Goal: Contribute content: Contribute content

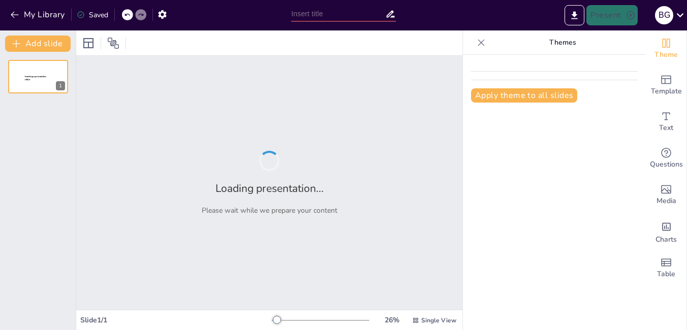
type input "New Sendsteps"
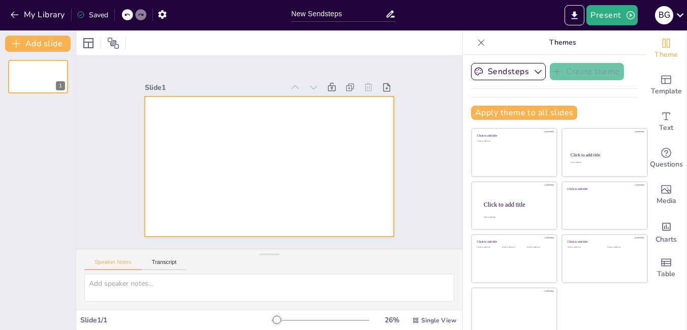
click at [274, 131] on div at bounding box center [268, 167] width 263 height 166
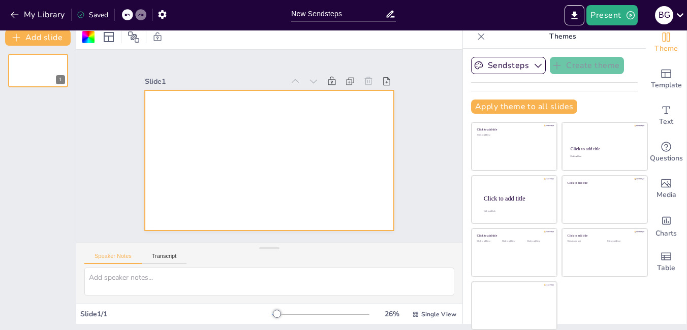
drag, startPoint x: 500, startPoint y: 193, endPoint x: 558, endPoint y: 297, distance: 118.2
click at [558, 297] on div "Click to add title Click to add text Click to add title Click to add text Click…" at bounding box center [559, 226] width 177 height 208
click at [18, 35] on icon "button" at bounding box center [16, 38] width 10 height 10
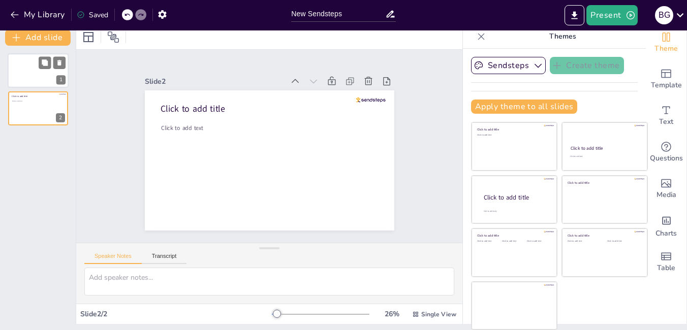
click at [51, 62] on div at bounding box center [52, 62] width 27 height 12
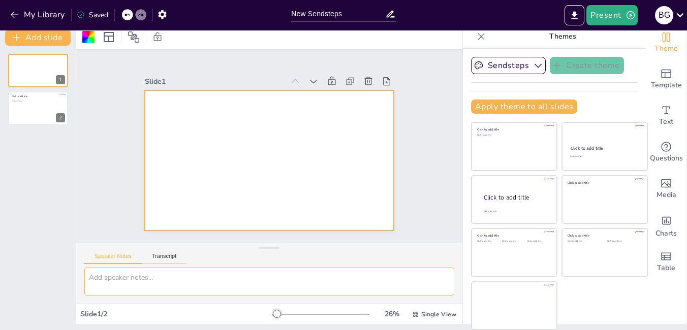
click at [163, 274] on textarea at bounding box center [269, 282] width 370 height 28
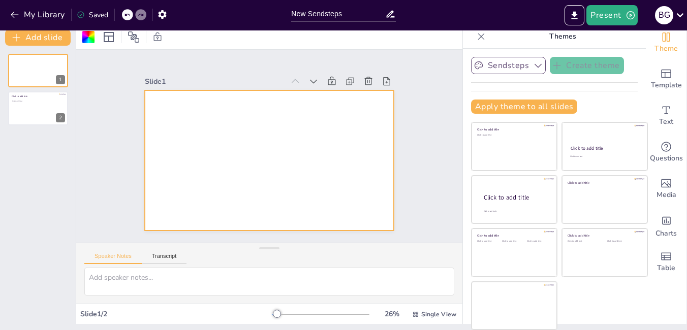
click at [496, 69] on button "Sendsteps" at bounding box center [508, 65] width 75 height 17
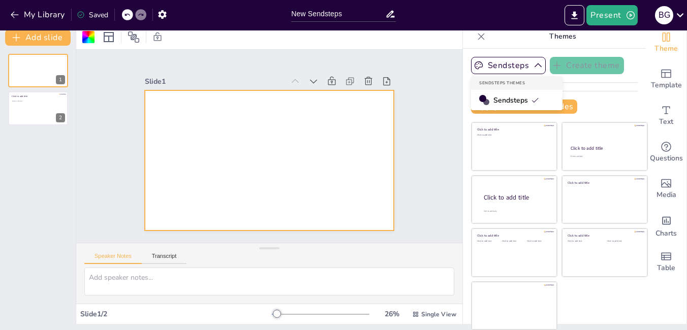
click at [503, 96] on span "Sendsteps" at bounding box center [516, 100] width 46 height 10
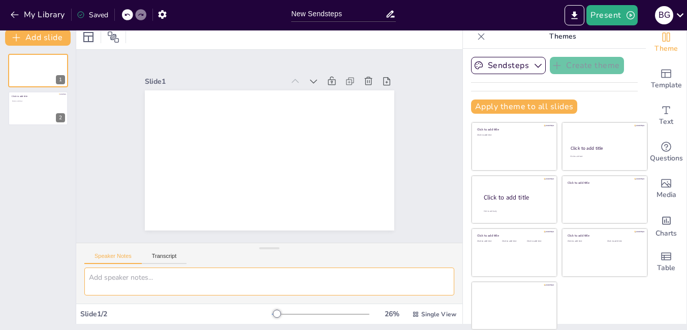
click at [127, 286] on textarea at bounding box center [269, 282] width 370 height 28
click at [88, 278] on textarea "CRUCE DE LOS ANDES" at bounding box center [269, 282] width 370 height 28
click at [267, 293] on textarea "SAN [PERSON_NAME] Y EL CRUCE DE LOS ANDES" at bounding box center [269, 282] width 370 height 28
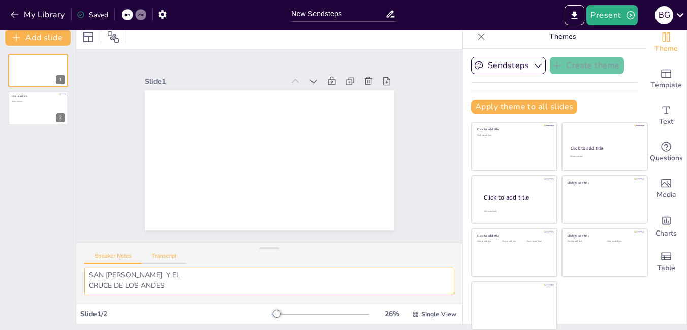
type textarea "SAN [PERSON_NAME] Y EL CRUCE DE LOS ANDES"
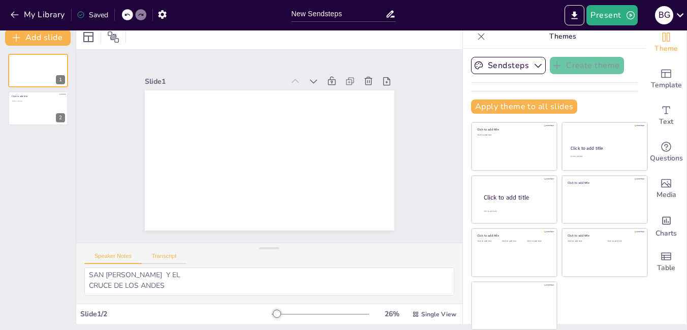
click at [176, 253] on button "Transcript" at bounding box center [164, 258] width 45 height 11
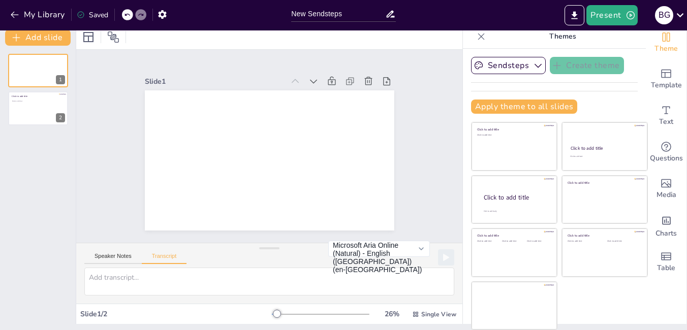
click at [222, 298] on div at bounding box center [269, 286] width 386 height 36
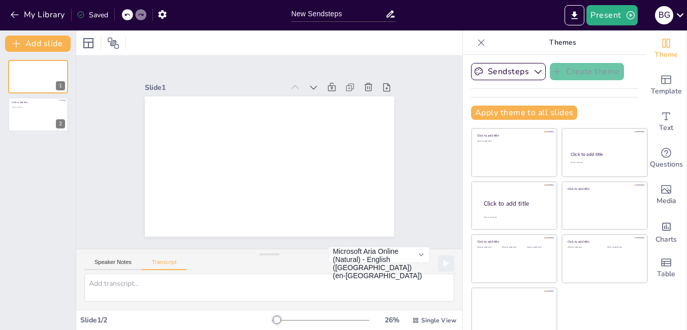
click at [536, 44] on p "Themes" at bounding box center [562, 42] width 146 height 24
click at [611, 19] on button "Present" at bounding box center [611, 15] width 51 height 20
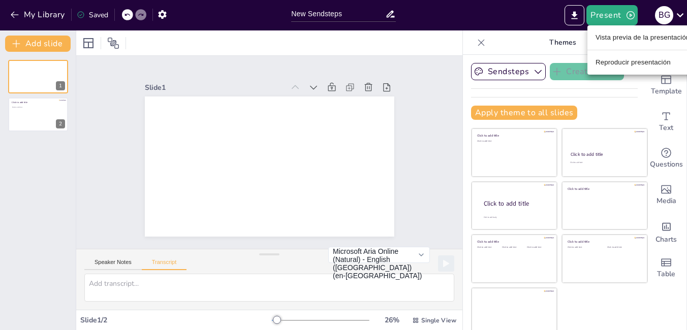
click at [622, 115] on div at bounding box center [343, 165] width 687 height 330
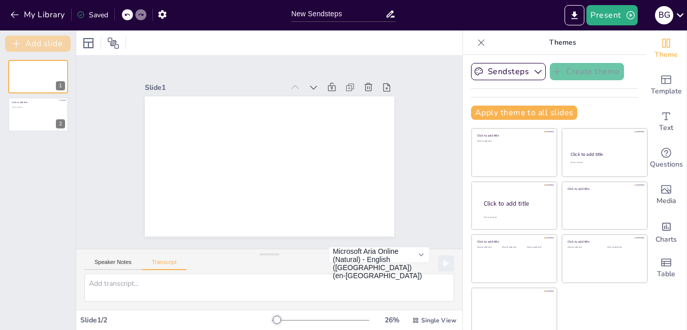
click at [33, 44] on button "Add slide" at bounding box center [38, 44] width 66 height 16
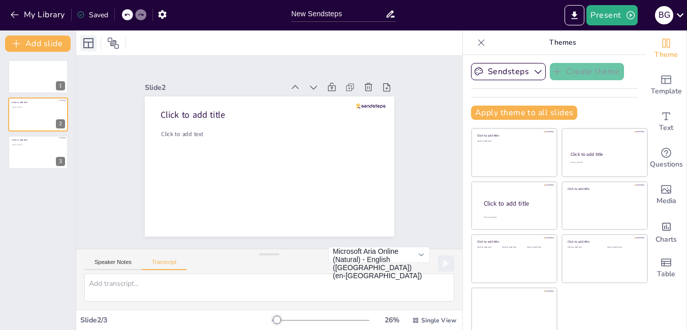
click at [85, 46] on icon at bounding box center [88, 43] width 12 height 12
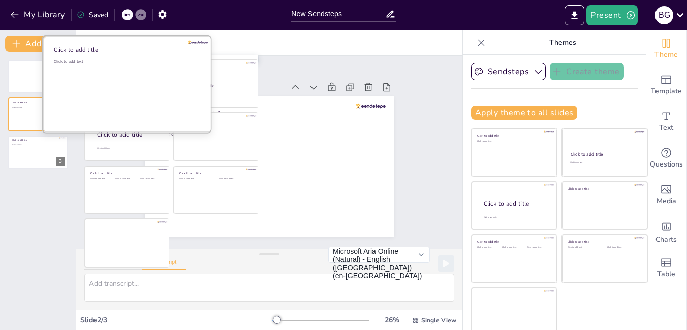
click at [134, 61] on div "Click to add text" at bounding box center [126, 62] width 145 height 6
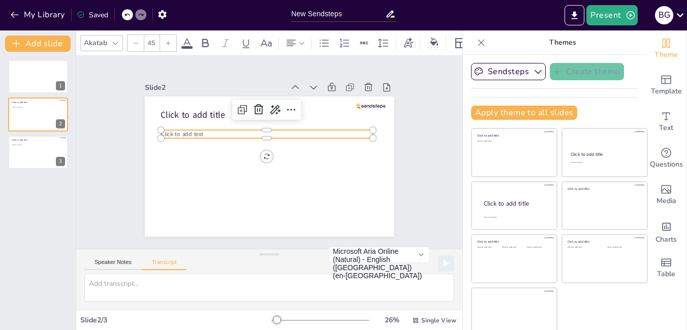
click at [213, 134] on p "Click to add text" at bounding box center [267, 134] width 212 height 8
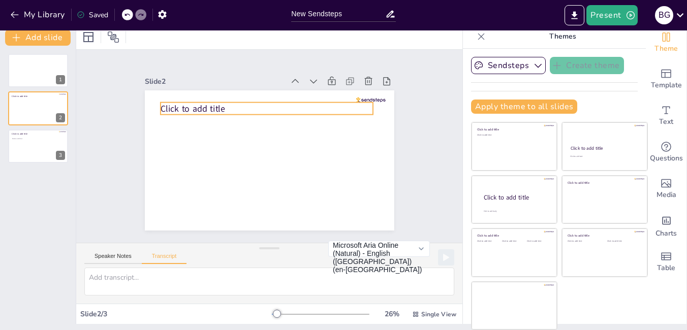
click at [199, 107] on span "Click to add title" at bounding box center [192, 109] width 64 height 12
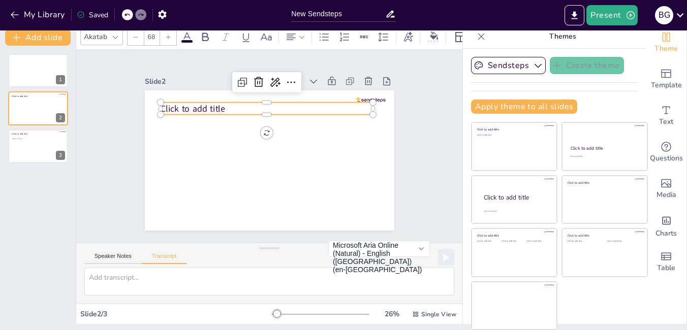
click at [219, 104] on p "Click to add title" at bounding box center [281, 111] width 199 height 98
click at [218, 109] on p "Click to add title" at bounding box center [266, 109] width 212 height 12
click at [211, 105] on p "Click to add title" at bounding box center [268, 108] width 212 height 35
click at [211, 105] on p "Click to add title" at bounding box center [268, 108] width 213 height 35
click at [211, 105] on p "Click to add title" at bounding box center [264, 109] width 212 height 12
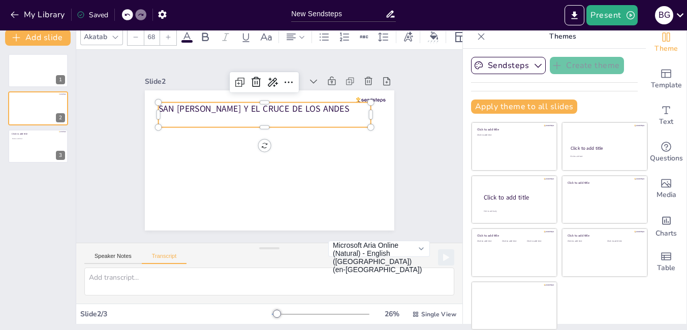
scroll to position [0, 0]
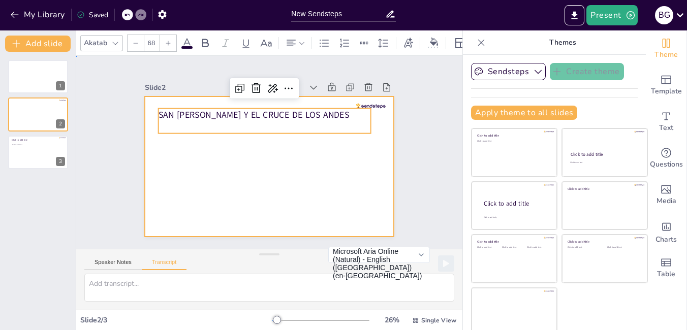
click at [269, 170] on div at bounding box center [269, 166] width 249 height 140
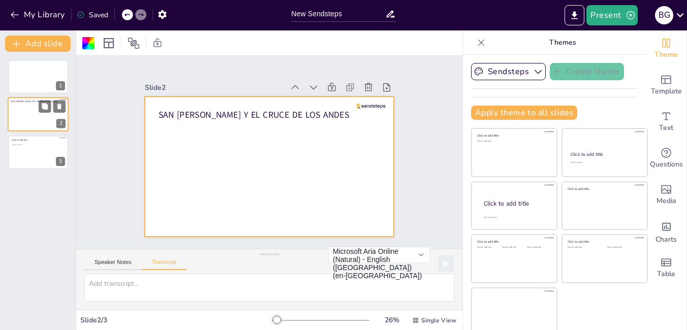
click at [27, 120] on div at bounding box center [38, 115] width 61 height 35
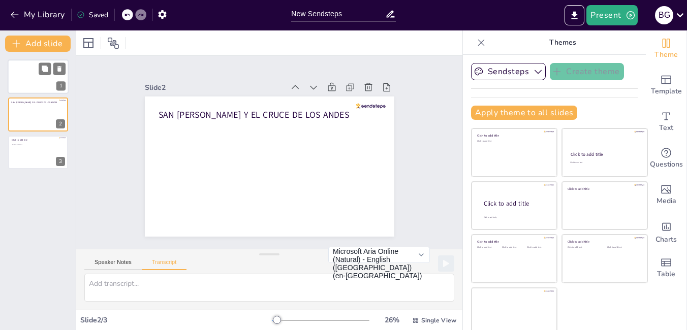
click at [38, 68] on div at bounding box center [38, 76] width 61 height 35
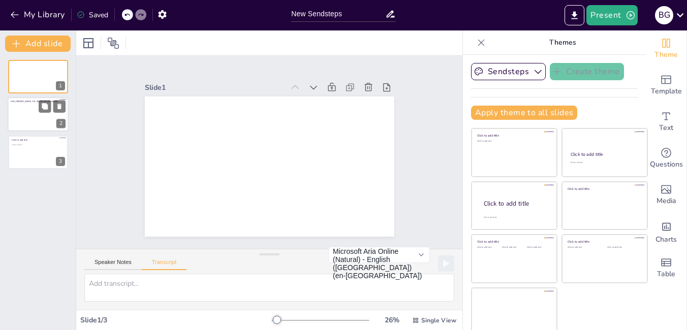
click at [22, 120] on div at bounding box center [38, 115] width 61 height 35
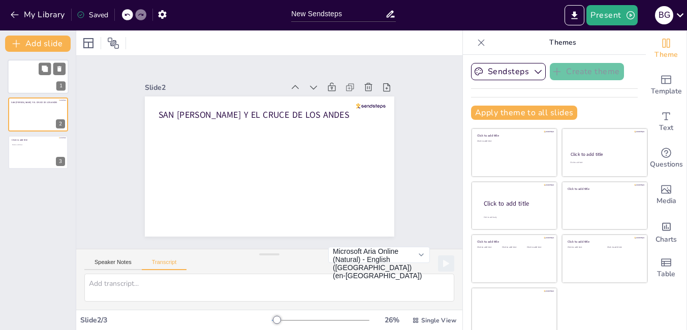
click at [18, 78] on div at bounding box center [38, 76] width 61 height 35
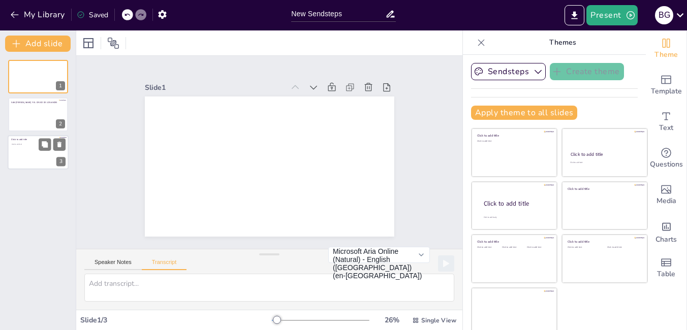
click at [30, 143] on p "Click to add text" at bounding box center [38, 144] width 52 height 2
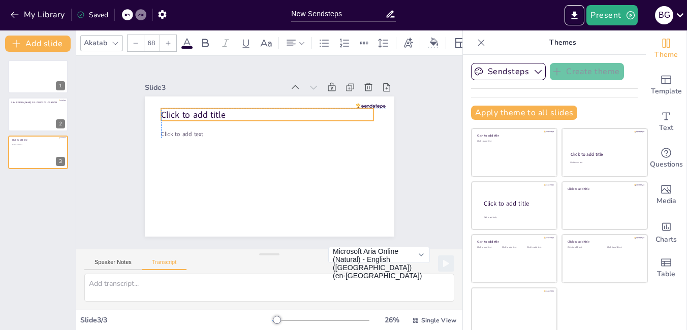
click at [223, 113] on p "Click to add title" at bounding box center [286, 118] width 190 height 117
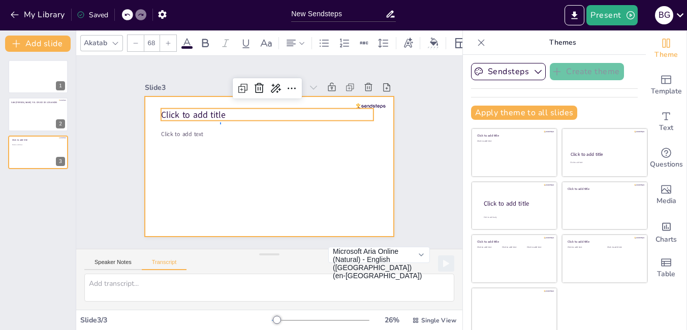
drag, startPoint x: 220, startPoint y: 124, endPoint x: 219, endPoint y: 114, distance: 10.7
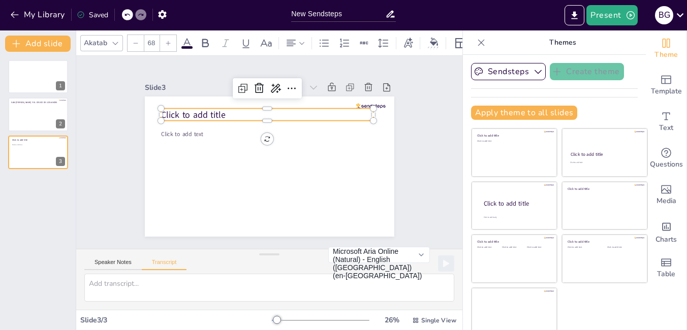
click at [219, 112] on p "Click to add title" at bounding box center [267, 115] width 212 height 12
click at [216, 106] on div at bounding box center [272, 106] width 212 height 30
click at [232, 109] on p "Click to add title" at bounding box center [299, 171] width 135 height 179
click at [216, 111] on p "Click to add title" at bounding box center [271, 116] width 213 height 35
click at [216, 112] on p "Click to add title" at bounding box center [267, 116] width 212 height 12
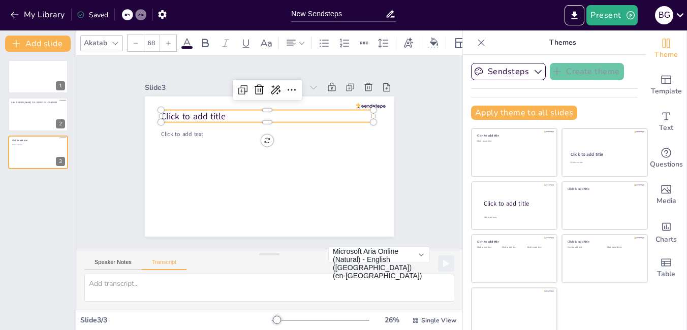
click at [223, 112] on p "Click to add title" at bounding box center [267, 116] width 212 height 12
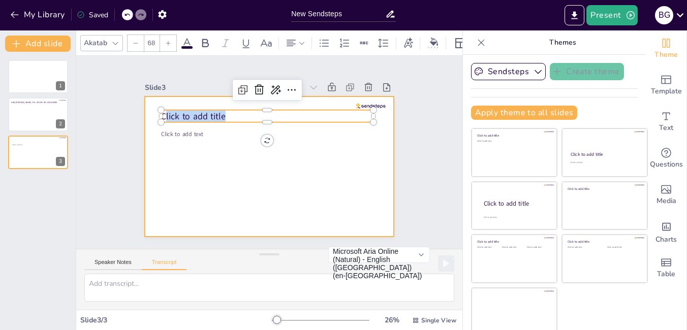
drag, startPoint x: 223, startPoint y: 112, endPoint x: 137, endPoint y: 104, distance: 86.7
click at [145, 104] on div "Click to add text Click to add title" at bounding box center [269, 166] width 249 height 140
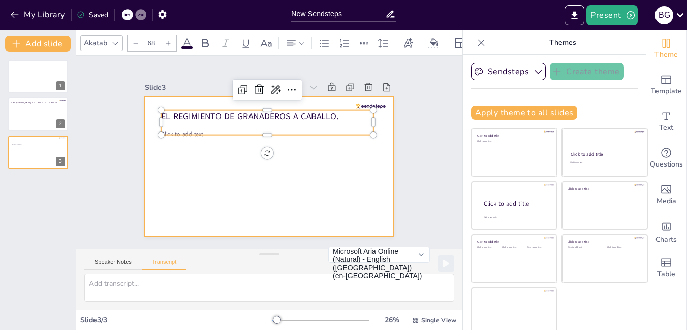
click at [222, 208] on div at bounding box center [268, 167] width 263 height 166
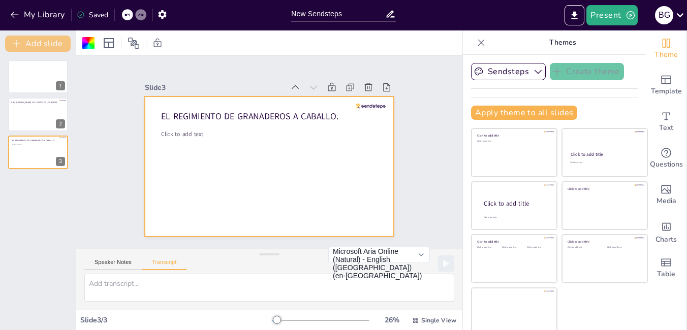
click at [49, 39] on button "Add slide" at bounding box center [38, 44] width 66 height 16
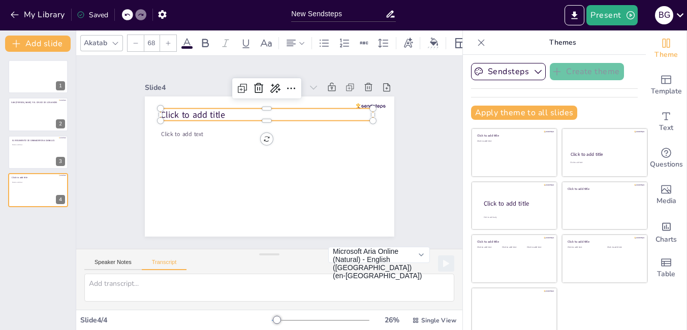
click at [227, 116] on p "Click to add title" at bounding box center [266, 115] width 212 height 12
click at [210, 111] on span "Click to add title" at bounding box center [192, 115] width 64 height 12
click at [219, 109] on p "Click to add title" at bounding box center [267, 115] width 212 height 12
click at [219, 109] on p "Click to add title" at bounding box center [271, 115] width 212 height 35
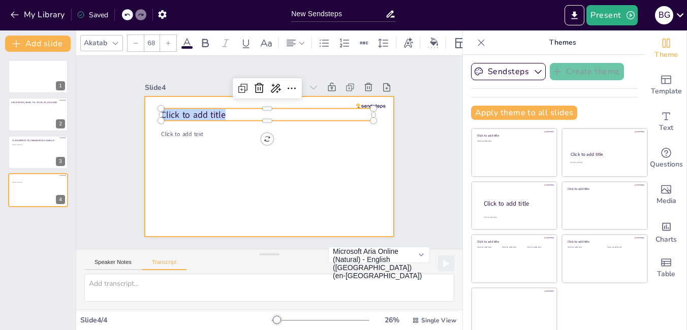
drag, startPoint x: 219, startPoint y: 112, endPoint x: 135, endPoint y: 111, distance: 84.3
click at [137, 111] on div "Click to add text Click to add title" at bounding box center [268, 167] width 263 height 166
click at [213, 158] on div at bounding box center [269, 166] width 249 height 140
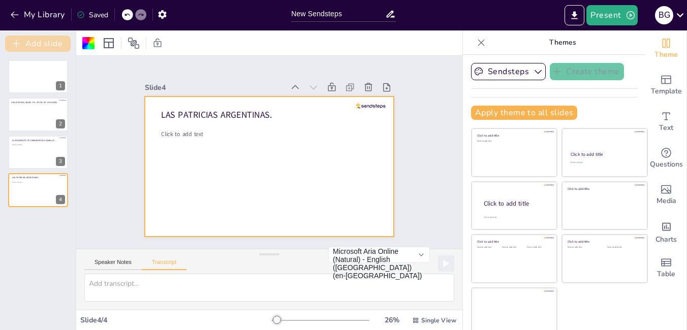
click at [49, 44] on button "Add slide" at bounding box center [38, 44] width 66 height 16
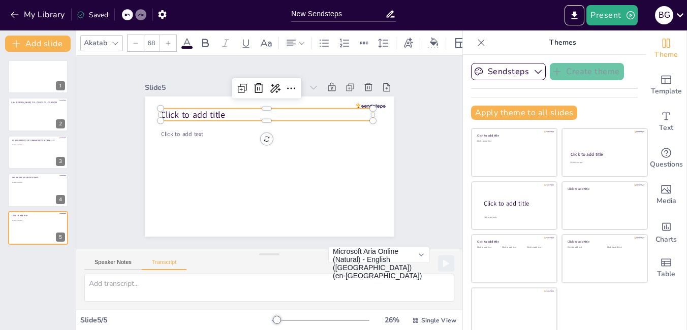
click at [197, 112] on span "Click to add title" at bounding box center [192, 115] width 64 height 12
click at [216, 112] on p "Click to add title" at bounding box center [266, 115] width 212 height 12
click at [216, 110] on p "Click to add title" at bounding box center [266, 115] width 212 height 12
click at [217, 112] on p "Click to add title" at bounding box center [266, 115] width 212 height 12
click at [217, 109] on p "Click to add title" at bounding box center [274, 115] width 210 height 56
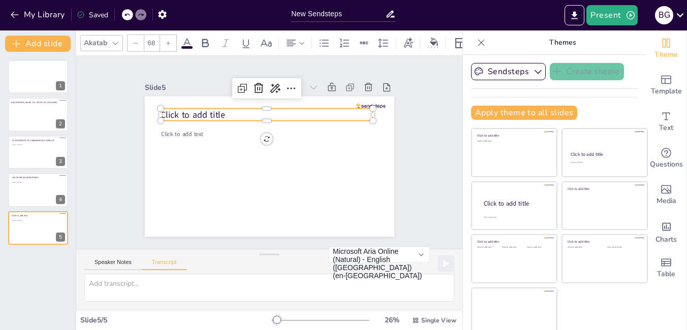
click at [215, 112] on p "Click to add title" at bounding box center [266, 115] width 212 height 12
click at [215, 112] on p "Click to add title" at bounding box center [270, 115] width 212 height 35
click at [215, 112] on p "Click to add title" at bounding box center [270, 115] width 213 height 35
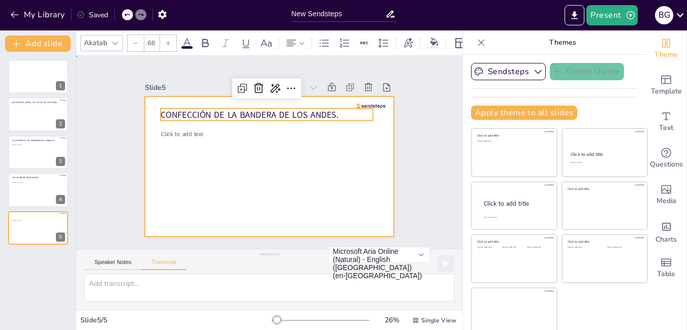
click at [293, 173] on div at bounding box center [258, 161] width 271 height 279
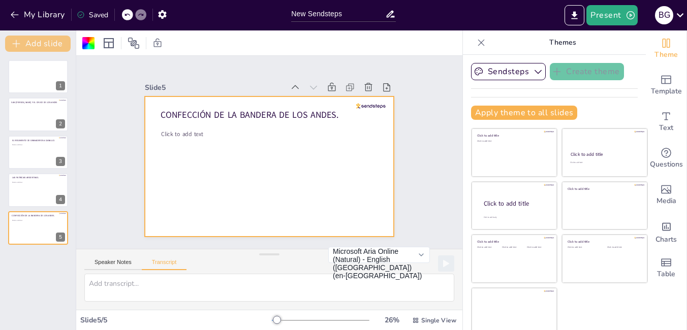
click at [48, 46] on button "Add slide" at bounding box center [38, 44] width 66 height 16
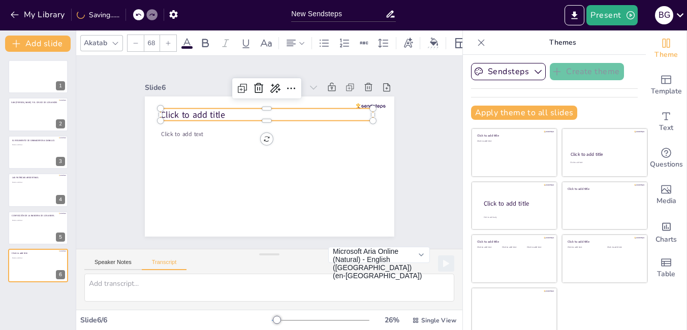
click at [212, 115] on span "Click to add title" at bounding box center [192, 115] width 64 height 12
click at [218, 112] on p "Click to add title" at bounding box center [266, 115] width 212 height 12
click at [218, 112] on p "Click to add title" at bounding box center [270, 115] width 213 height 35
drag, startPoint x: 218, startPoint y: 112, endPoint x: 145, endPoint y: 113, distance: 73.1
click at [145, 113] on div "Click to add text Click to add title" at bounding box center [269, 166] width 249 height 140
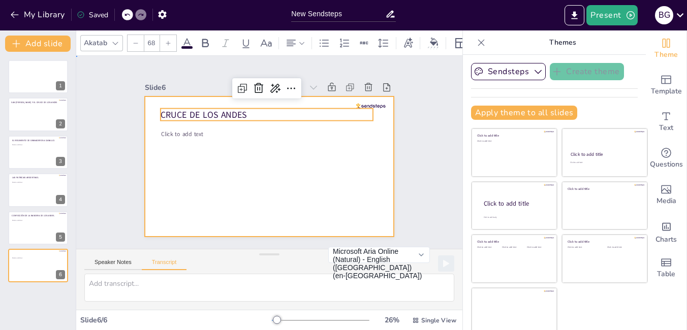
click at [250, 205] on div at bounding box center [269, 166] width 249 height 140
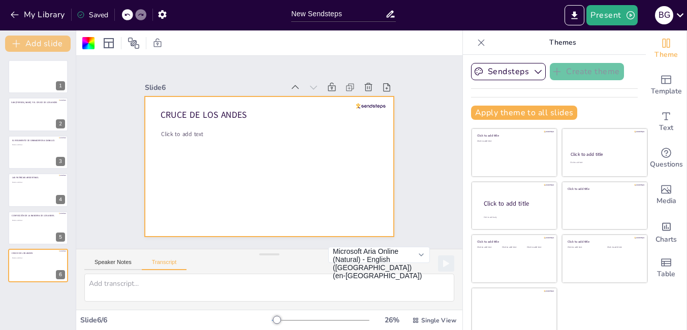
click at [45, 47] on button "Add slide" at bounding box center [38, 44] width 66 height 16
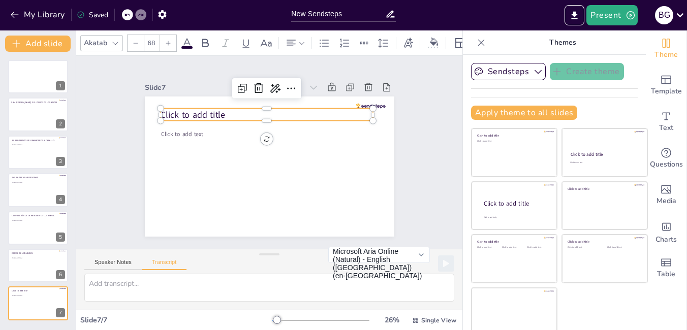
click at [210, 111] on span "Click to add title" at bounding box center [197, 107] width 66 height 19
click at [224, 114] on p "Click to add title" at bounding box center [267, 115] width 212 height 12
click at [217, 110] on p "Click to add title" at bounding box center [271, 115] width 212 height 35
click at [214, 112] on p "Click to add title" at bounding box center [279, 115] width 206 height 77
click at [214, 112] on p "Click to add title" at bounding box center [275, 115] width 210 height 56
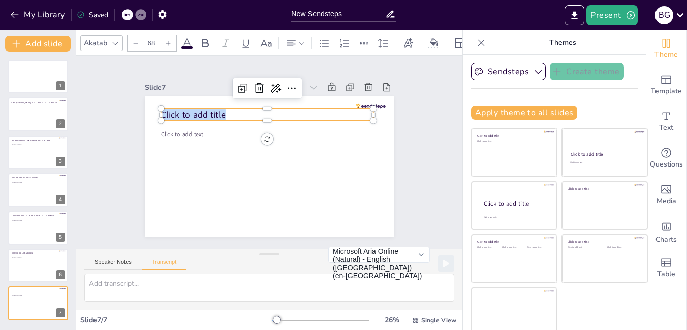
drag, startPoint x: 214, startPoint y: 112, endPoint x: 152, endPoint y: 117, distance: 62.6
click at [152, 117] on div "Click to add text Click to add title" at bounding box center [269, 166] width 249 height 140
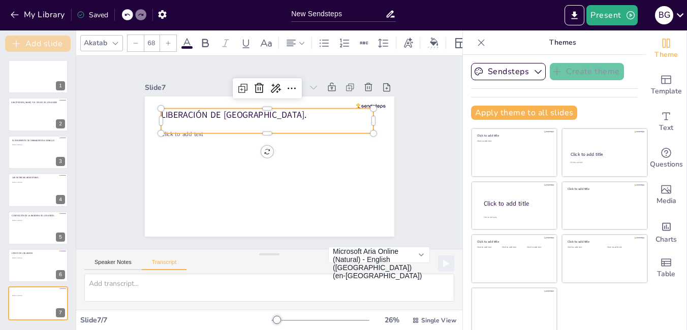
click at [43, 45] on button "Add slide" at bounding box center [38, 44] width 66 height 16
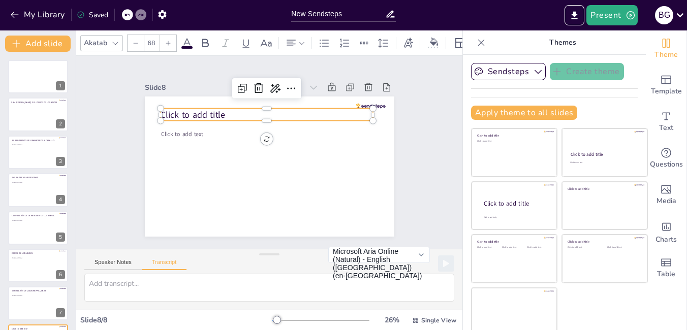
click at [313, 114] on span "Click to add title" at bounding box center [328, 90] width 31 height 65
click at [215, 112] on p "Click to add title" at bounding box center [266, 115] width 212 height 12
click at [216, 111] on p "Click to add title" at bounding box center [278, 115] width 206 height 77
click at [216, 111] on p "Click to add title" at bounding box center [270, 115] width 213 height 35
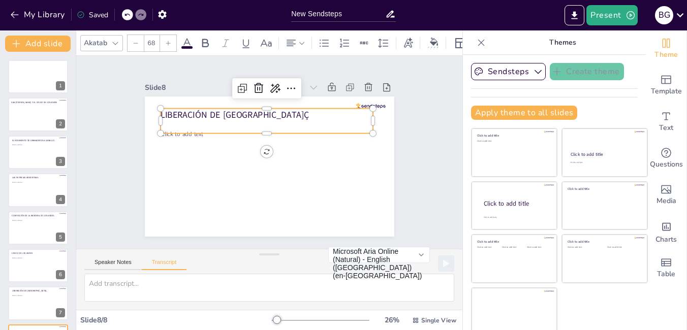
click at [245, 115] on p "LIBERACIÓN DE [GEOGRAPHIC_DATA]Ç" at bounding box center [270, 114] width 212 height 35
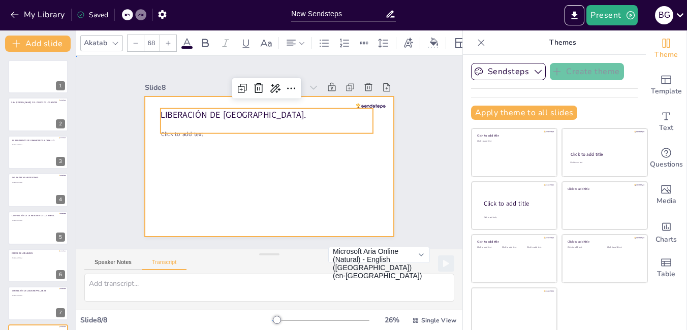
click at [289, 183] on div at bounding box center [269, 166] width 249 height 140
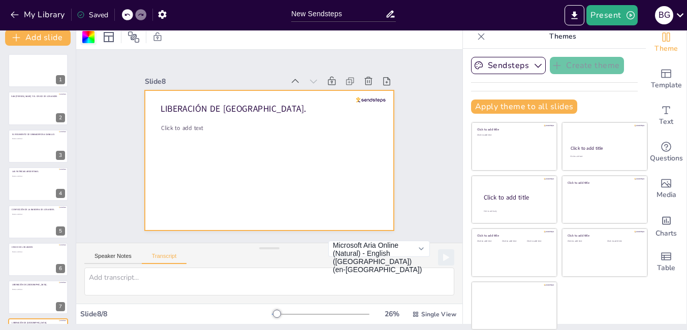
click at [87, 39] on div at bounding box center [88, 37] width 12 height 12
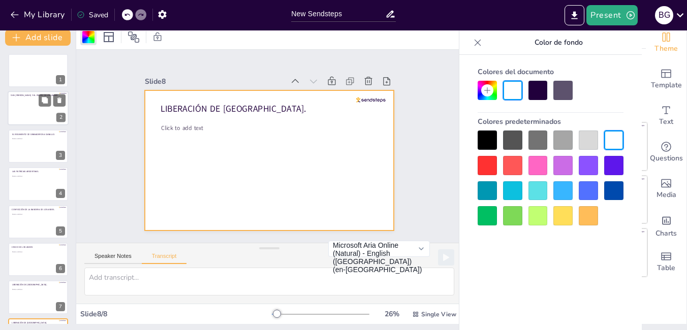
click at [24, 105] on div at bounding box center [38, 108] width 61 height 35
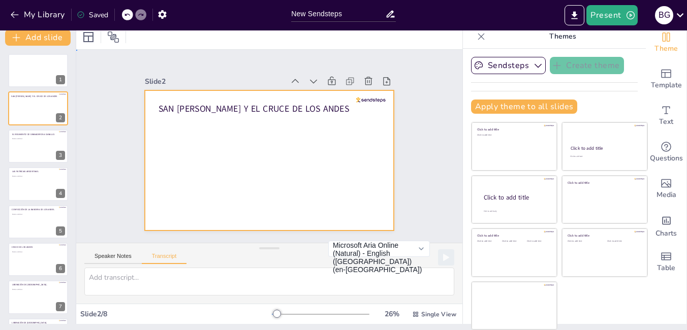
click at [256, 170] on div at bounding box center [269, 160] width 249 height 140
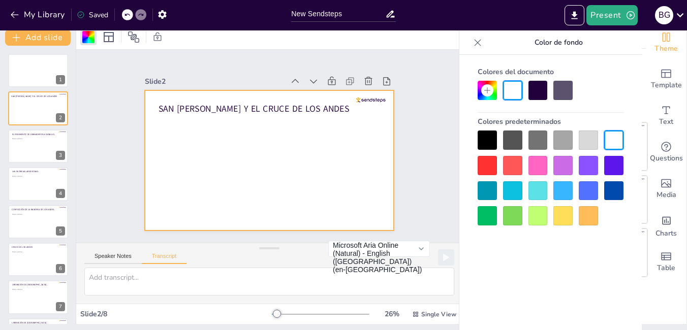
click at [558, 213] on div at bounding box center [562, 215] width 19 height 19
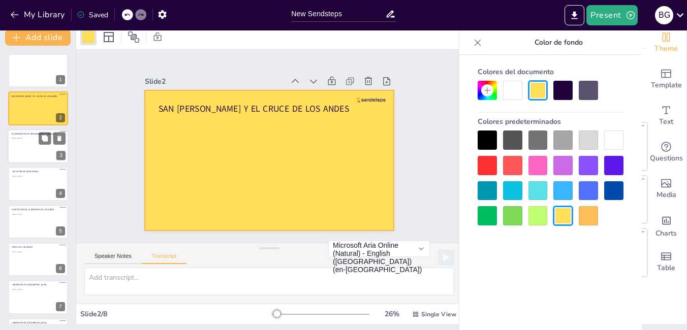
click at [27, 146] on div at bounding box center [38, 146] width 61 height 35
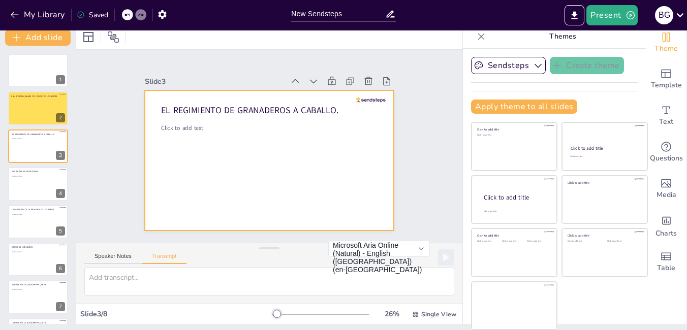
click at [186, 171] on div at bounding box center [268, 161] width 263 height 166
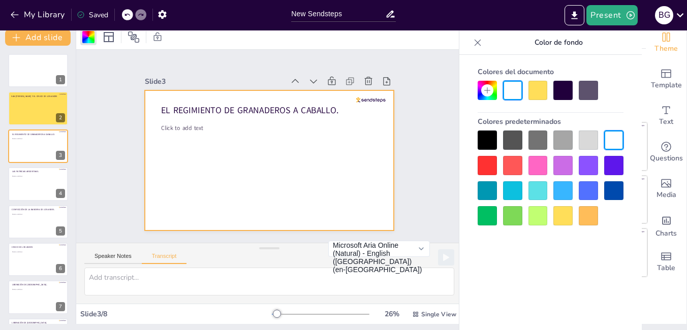
click at [533, 193] on div at bounding box center [537, 190] width 19 height 19
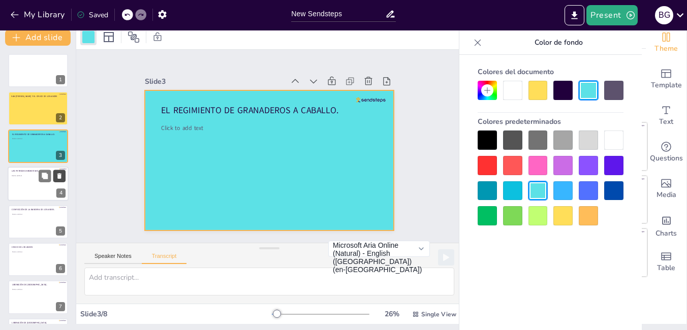
click at [56, 177] on icon at bounding box center [59, 176] width 7 height 7
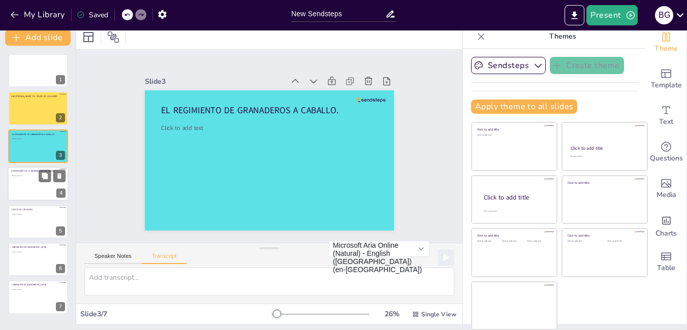
click at [35, 191] on div at bounding box center [38, 184] width 61 height 35
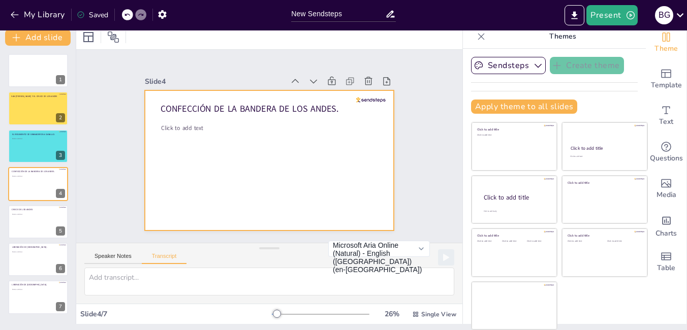
click at [212, 172] on div at bounding box center [269, 160] width 249 height 140
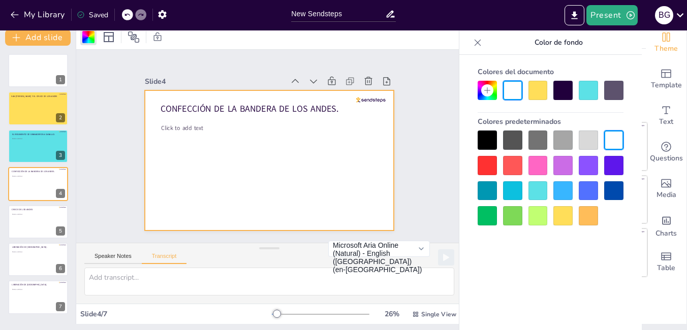
click at [563, 192] on div at bounding box center [562, 190] width 19 height 19
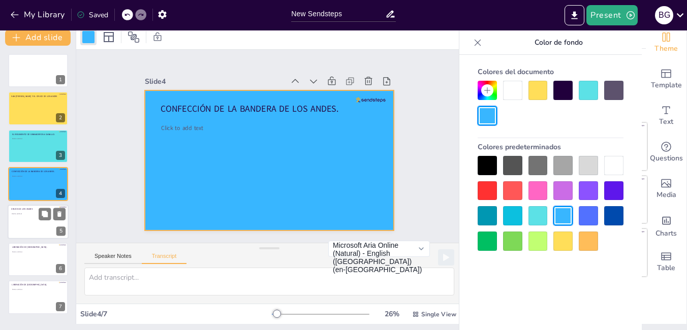
click at [29, 228] on div at bounding box center [38, 222] width 61 height 35
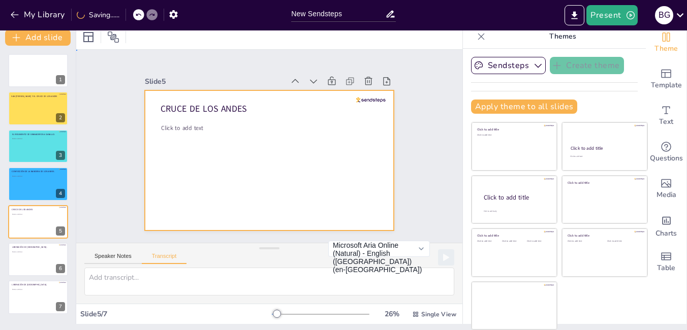
click at [307, 155] on div at bounding box center [257, 154] width 246 height 286
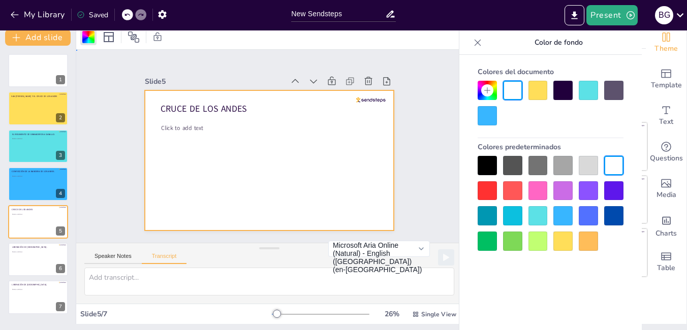
click at [307, 155] on div at bounding box center [268, 161] width 263 height 166
click at [490, 82] on div at bounding box center [486, 90] width 19 height 19
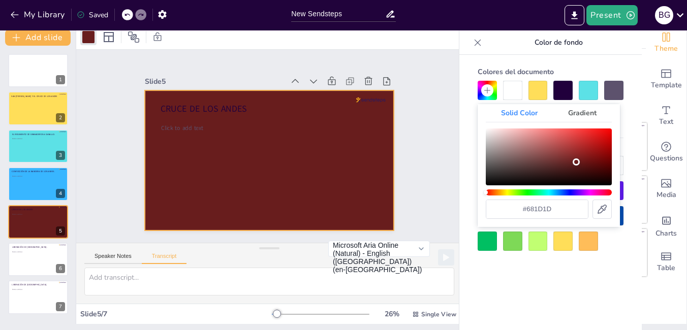
click at [576, 162] on div "Color" at bounding box center [548, 156] width 126 height 57
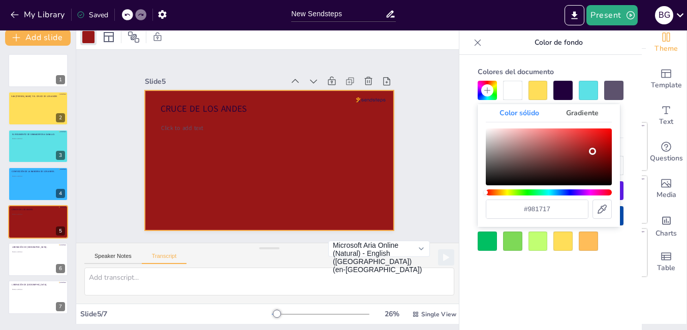
click at [592, 151] on div "Color" at bounding box center [548, 156] width 126 height 57
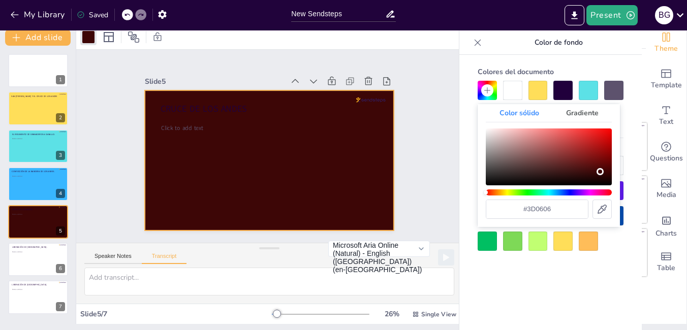
click at [600, 172] on div "Color" at bounding box center [548, 156] width 126 height 57
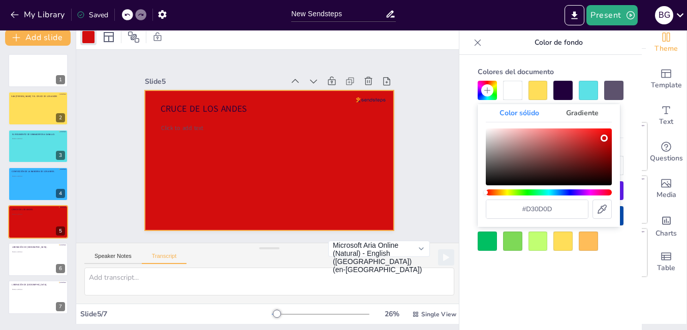
click at [604, 138] on div "Color" at bounding box center [548, 156] width 126 height 57
type input "#f68989"
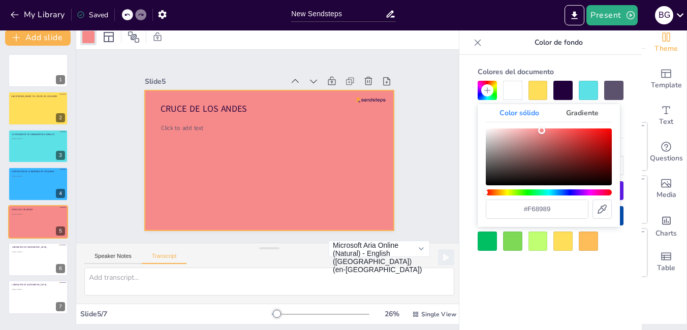
click at [541, 131] on div "Color" at bounding box center [548, 156] width 126 height 57
click at [522, 277] on div "Colores del documento Colores predeterminados" at bounding box center [550, 208] width 182 height 306
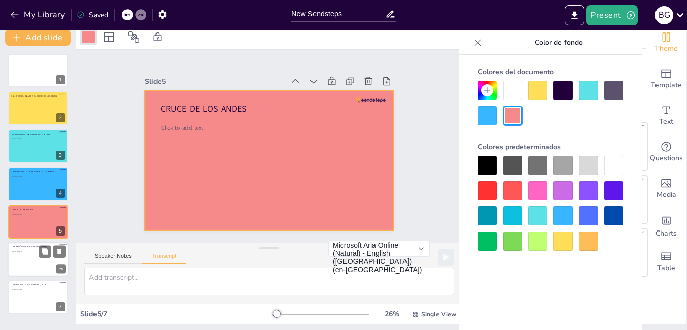
click at [39, 264] on div at bounding box center [38, 259] width 61 height 35
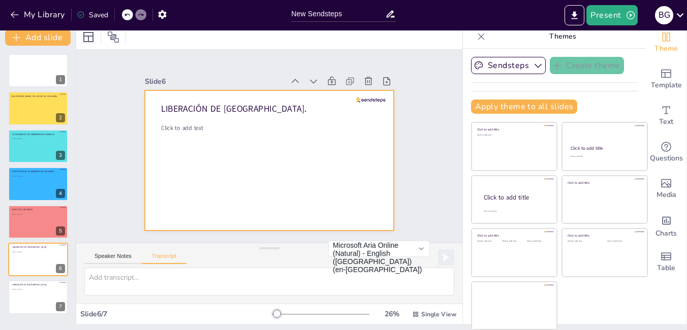
click at [264, 174] on div at bounding box center [269, 160] width 249 height 140
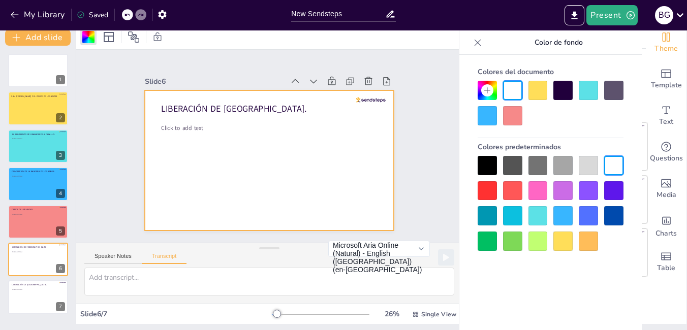
click at [579, 164] on div at bounding box center [587, 165] width 19 height 19
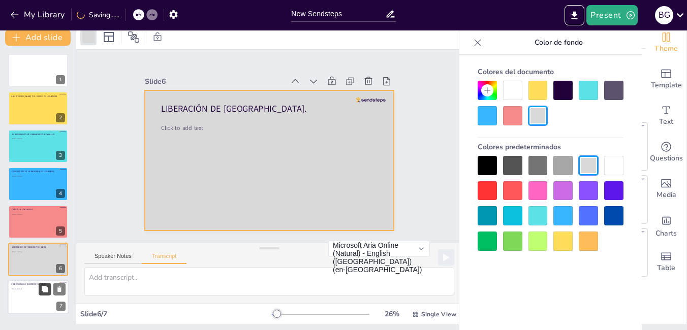
click at [46, 288] on icon at bounding box center [45, 289] width 6 height 6
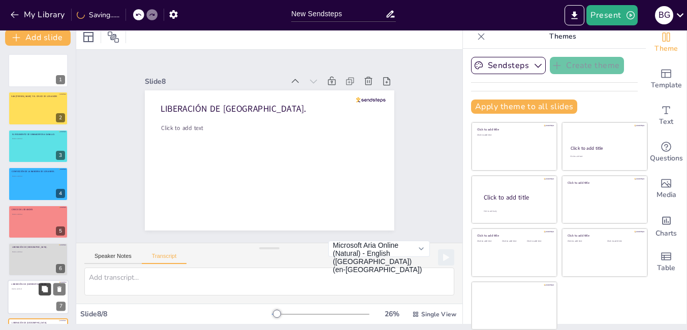
scroll to position [36, 0]
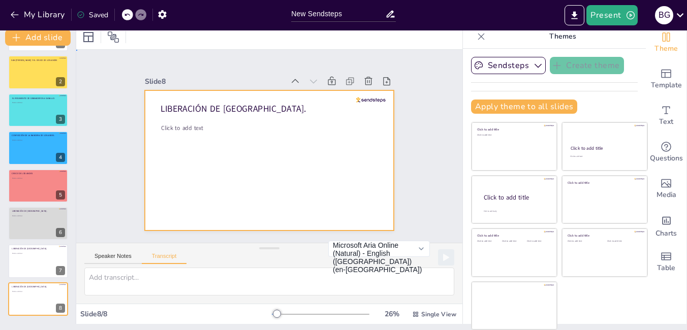
click at [334, 170] on div at bounding box center [269, 160] width 249 height 140
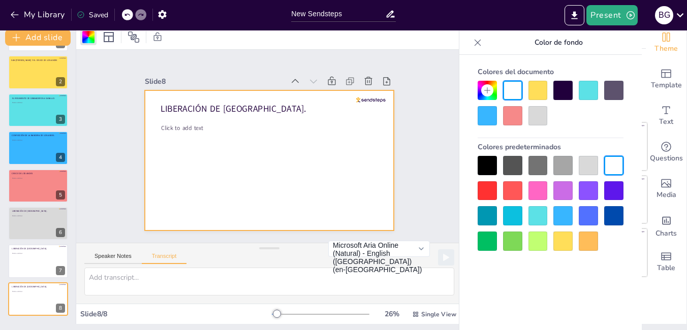
click at [538, 239] on div at bounding box center [537, 241] width 19 height 19
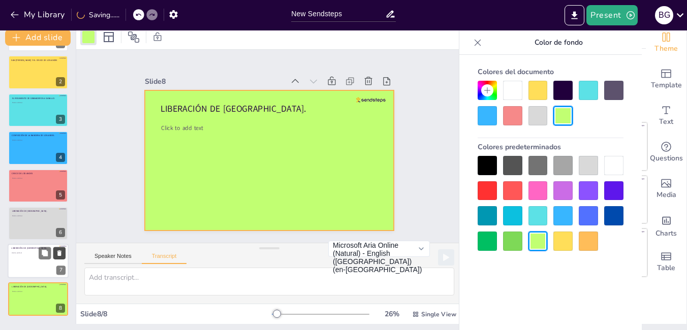
click at [56, 250] on icon at bounding box center [59, 253] width 7 height 7
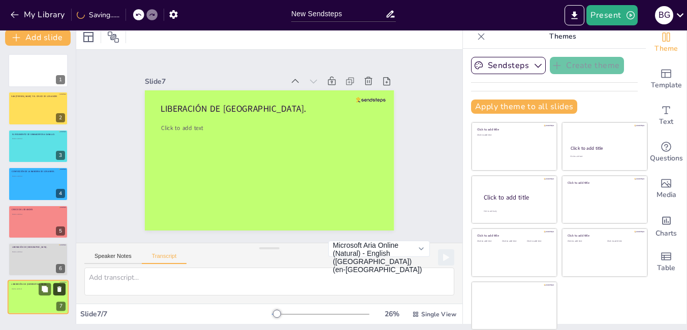
scroll to position [0, 0]
click at [408, 153] on div "Slide 1 Slide 2 SAN [PERSON_NAME] Y EL CRUCE DE LOS ANDES Slide 3 EL REGIMIENTO…" at bounding box center [269, 146] width 306 height 169
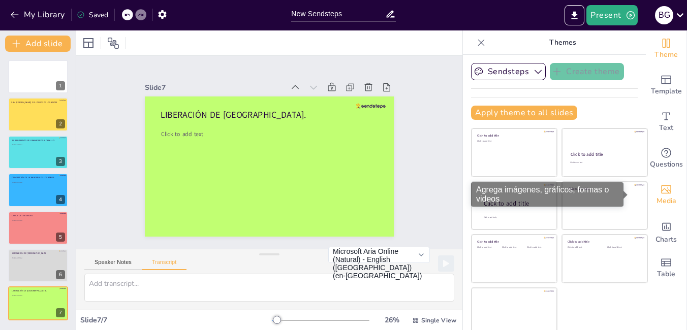
click at [657, 187] on div "Media" at bounding box center [665, 195] width 41 height 37
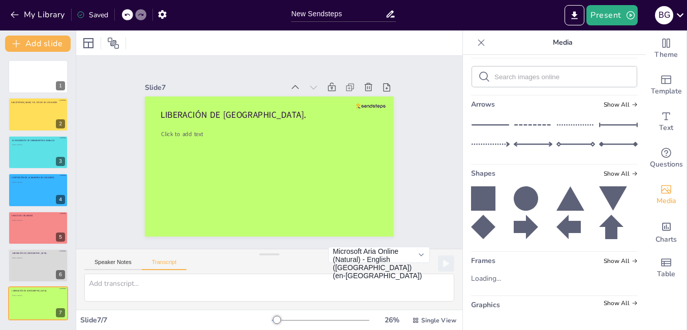
scroll to position [51, 0]
